Goal: Task Accomplishment & Management: Use online tool/utility

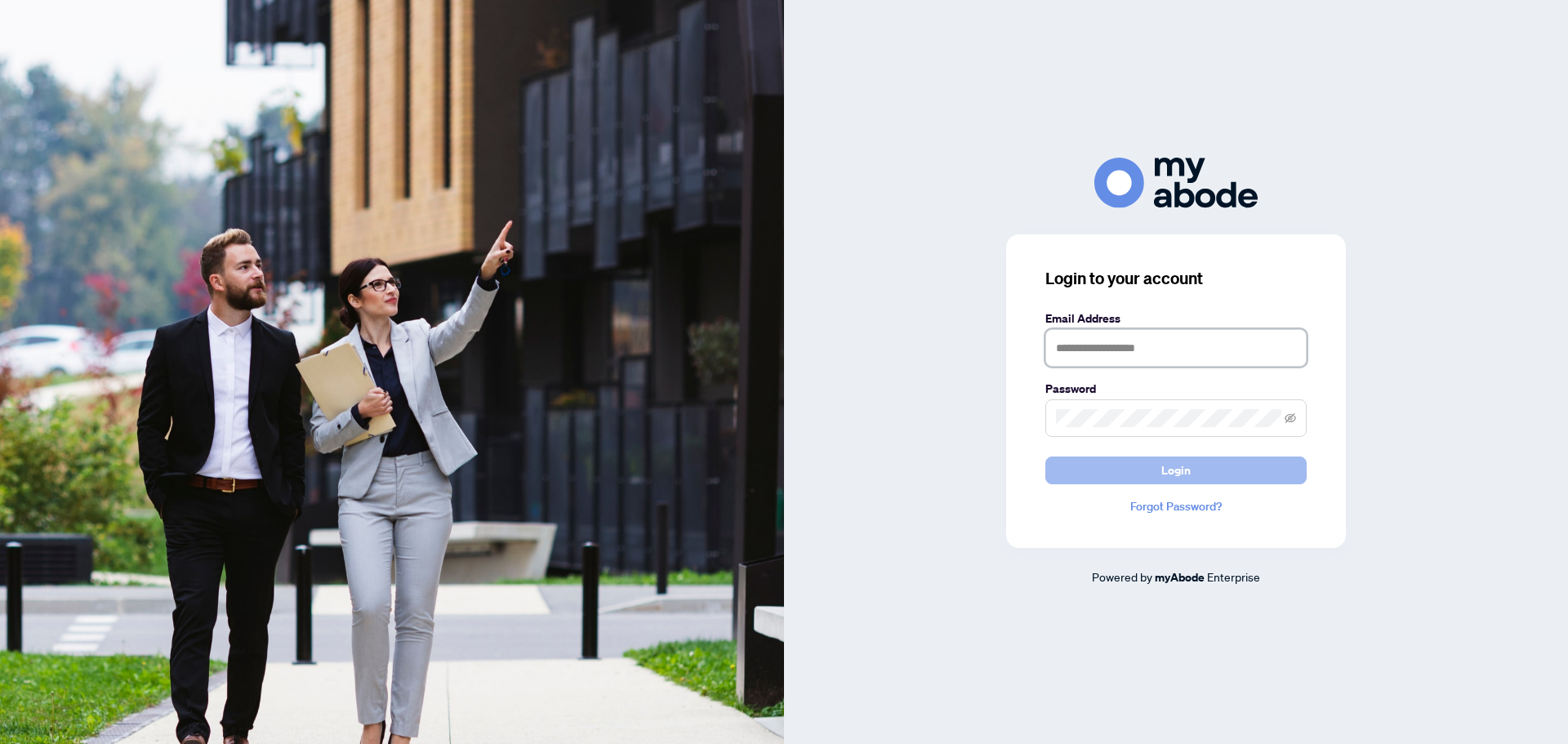
type input "**********"
click at [1123, 458] on button "Login" at bounding box center [1175, 470] width 261 height 28
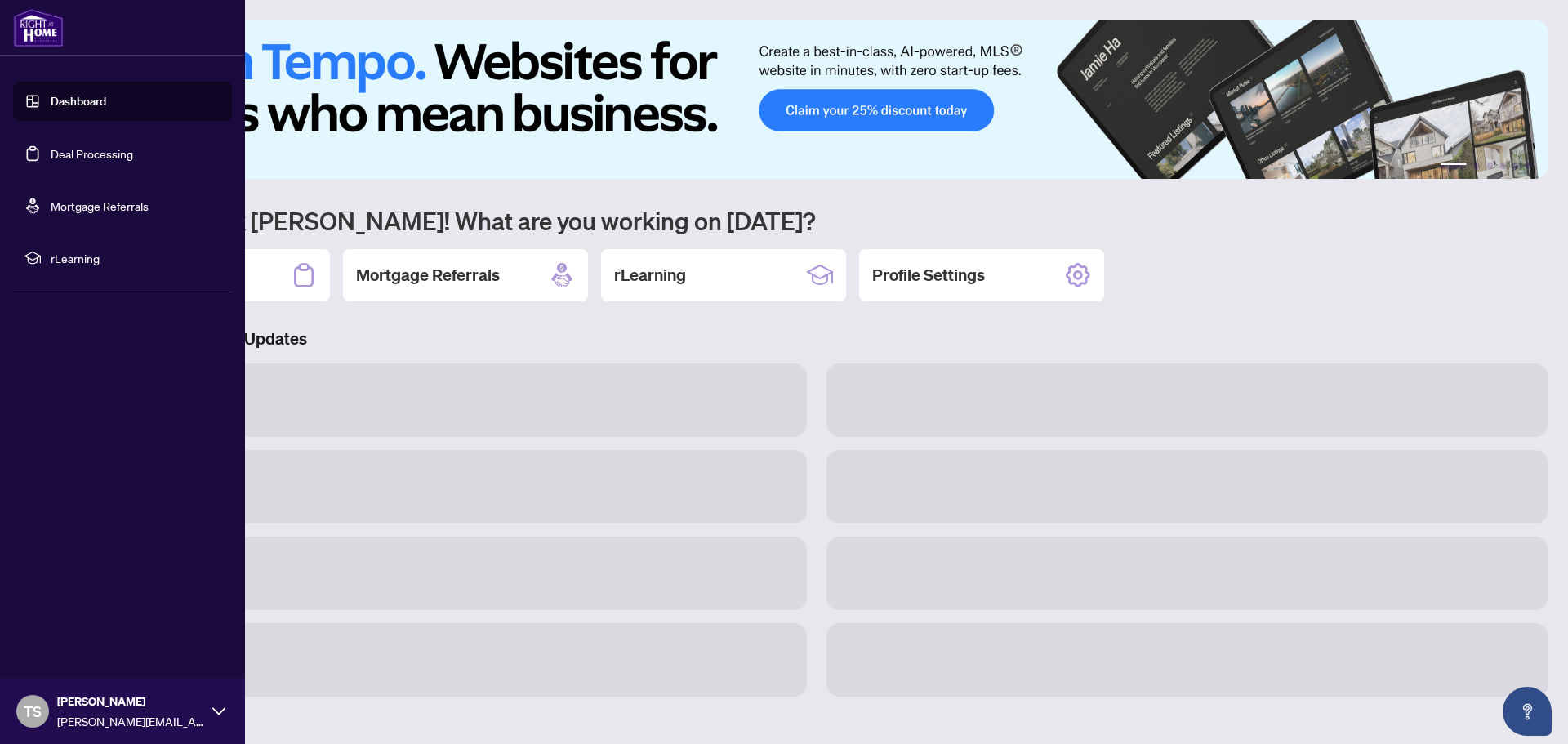
click at [63, 161] on link "Deal Processing" at bounding box center [91, 154] width 82 height 15
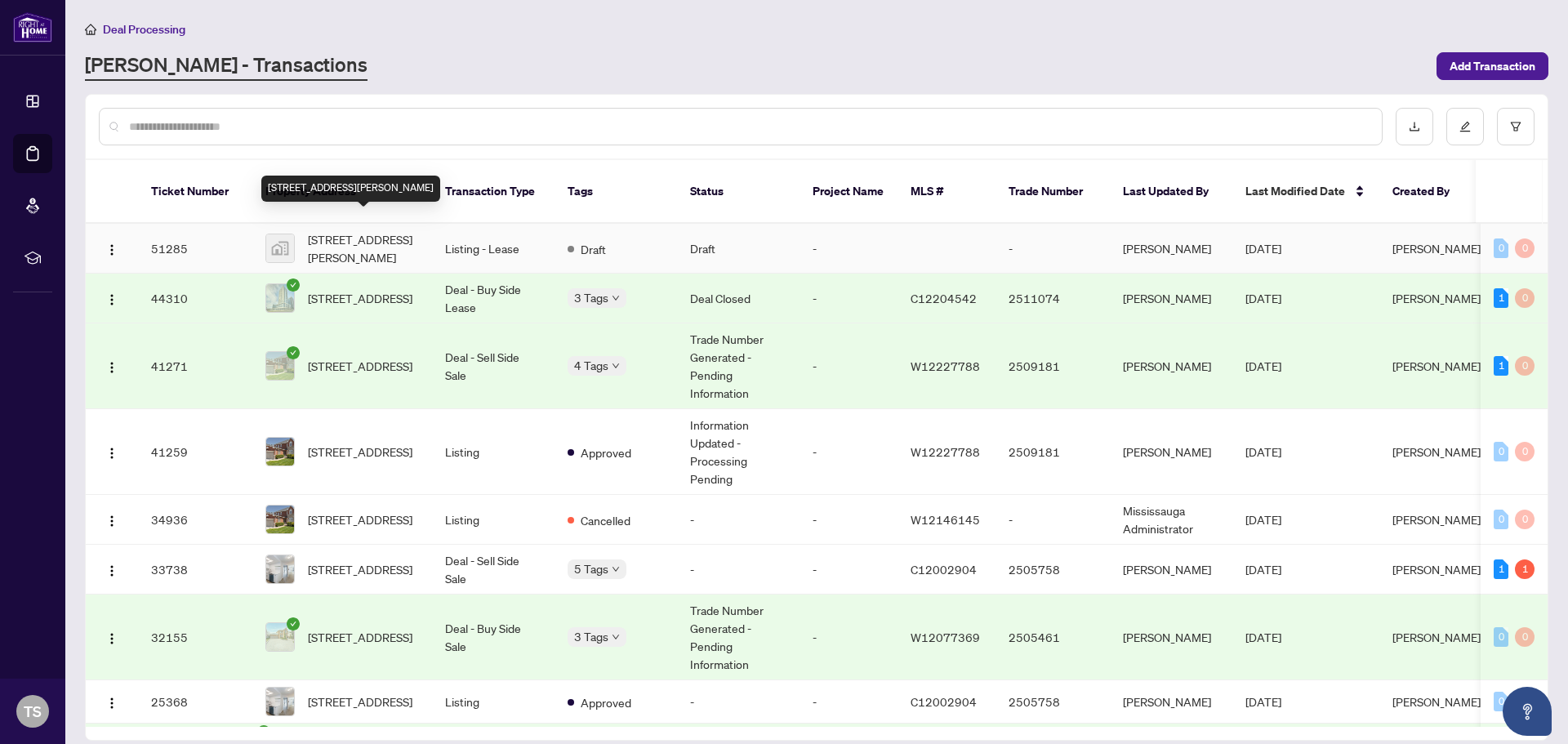
click at [355, 230] on span "[STREET_ADDRESS][PERSON_NAME]" at bounding box center [363, 248] width 111 height 36
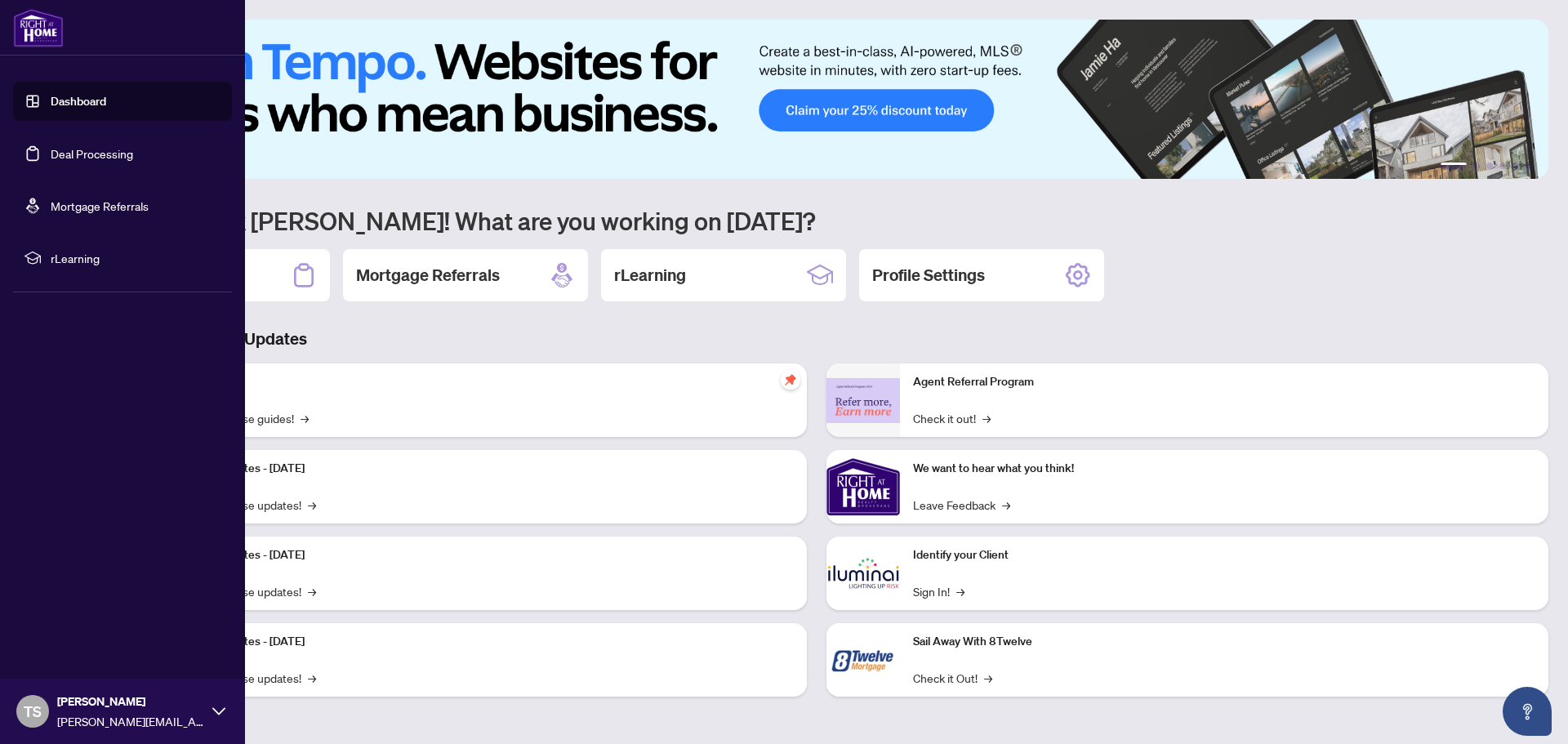
click at [50, 149] on link "Deal Processing" at bounding box center [91, 154] width 82 height 15
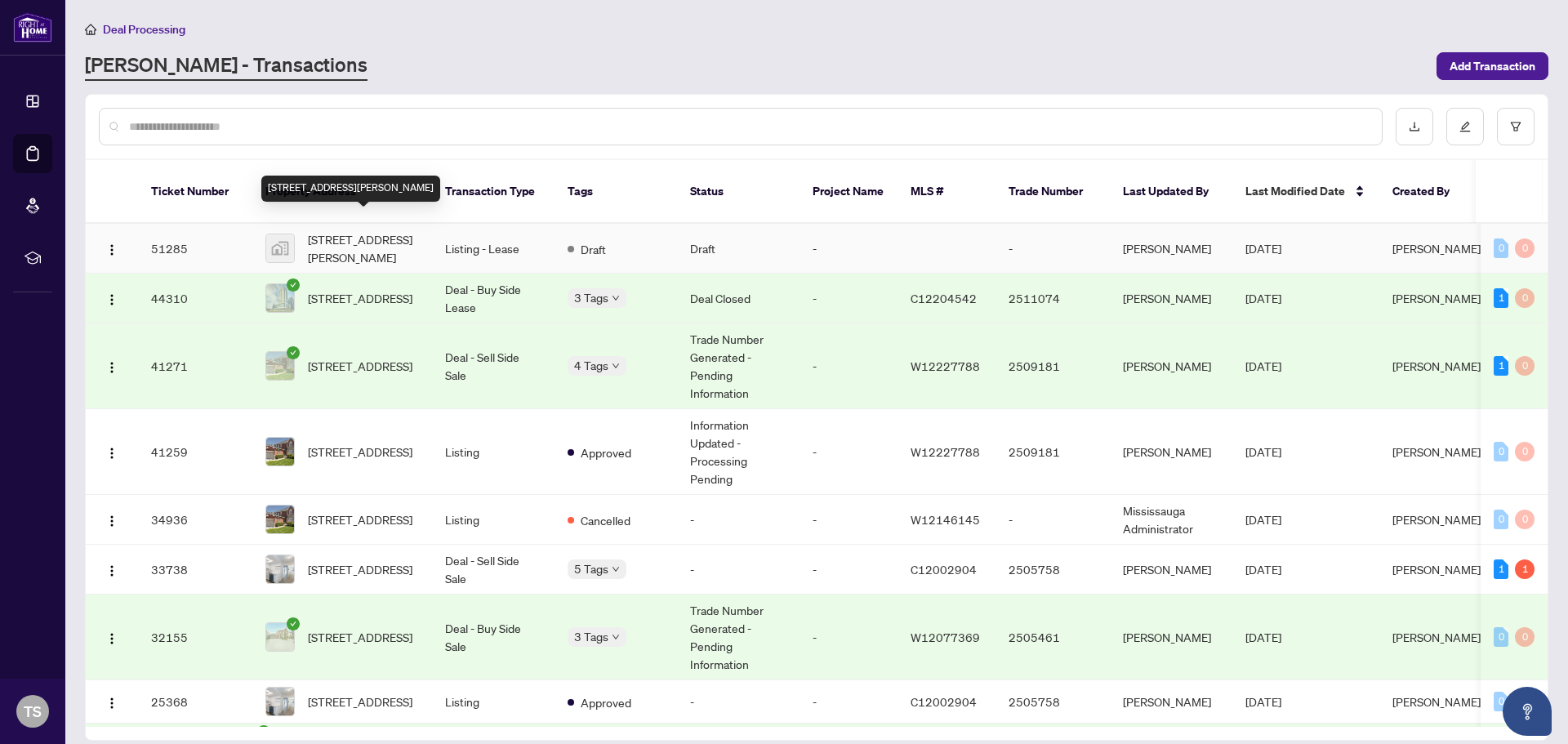
click at [355, 230] on span "[STREET_ADDRESS][PERSON_NAME]" at bounding box center [363, 248] width 111 height 36
